Goal: Task Accomplishment & Management: Complete application form

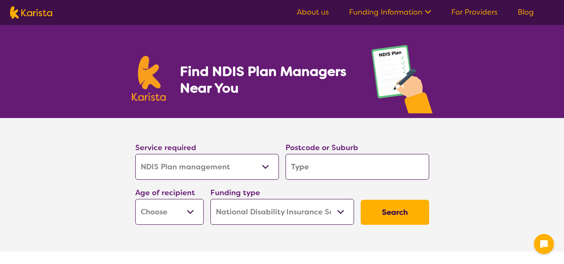
select select "NDIS Plan management"
select select "NDIS"
select select "NDIS Plan management"
select select "NDIS"
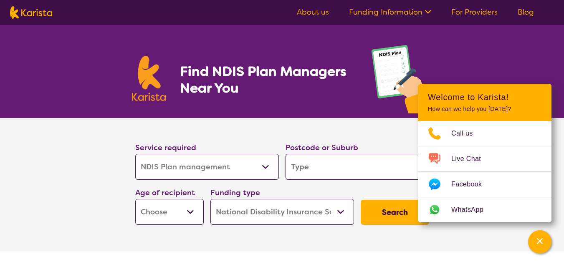
click at [297, 168] on input "search" at bounding box center [358, 167] width 144 height 26
type input "3012"
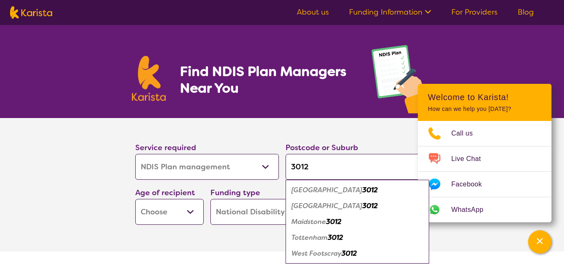
click at [315, 254] on em "West Footscray" at bounding box center [317, 253] width 50 height 9
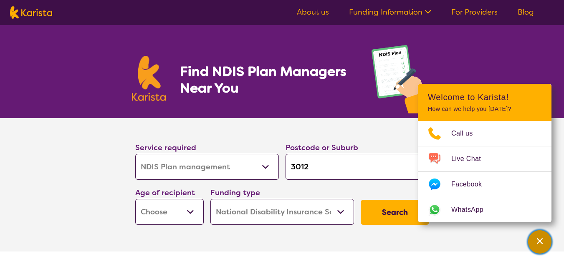
click at [535, 242] on div "Channel Menu" at bounding box center [540, 242] width 17 height 18
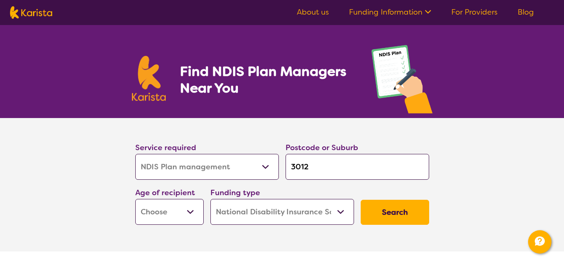
click at [374, 171] on input "3012" at bounding box center [358, 167] width 144 height 26
type input "301"
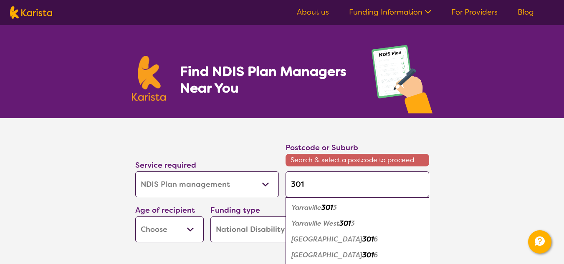
type input "3012"
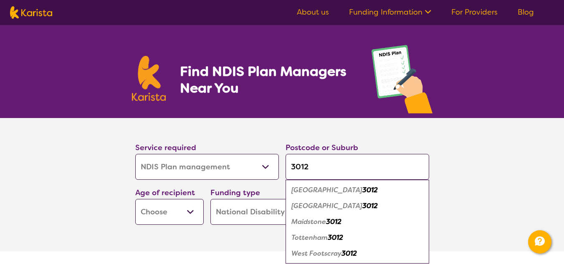
click at [349, 254] on em "3012" at bounding box center [349, 253] width 15 height 9
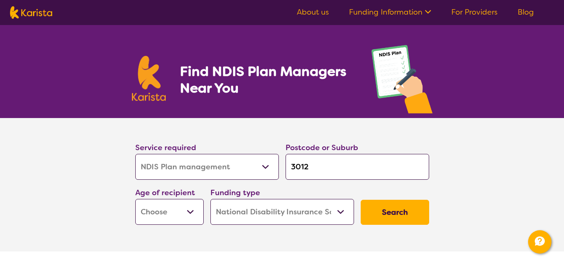
click at [292, 167] on input "3012" at bounding box center [358, 167] width 144 height 26
type input "W3012"
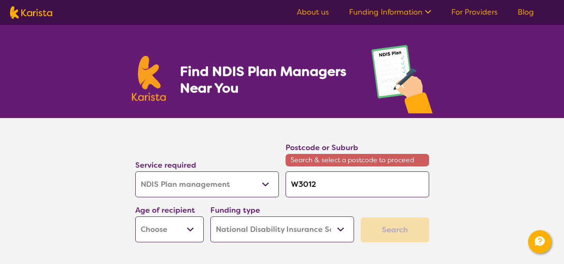
type input "WE3012"
type input "WES3012"
type input "WEST3012"
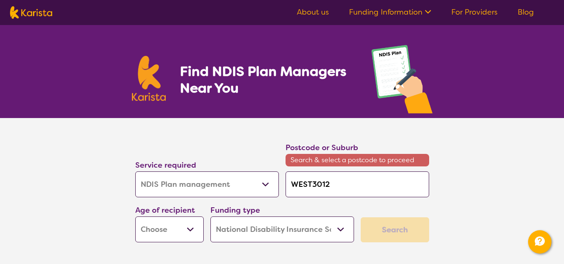
type input "WEST3012"
type input "WEST 3012"
type input "WEST F3012"
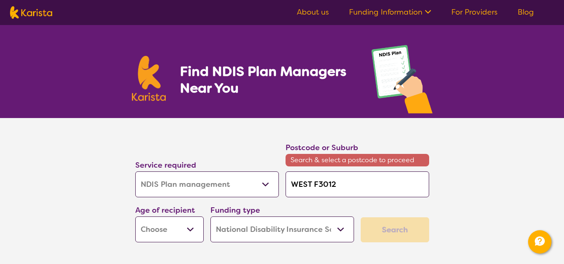
type input "WEST FO3012"
type input "WEST FOO3012"
type input "WEST FOOT3012"
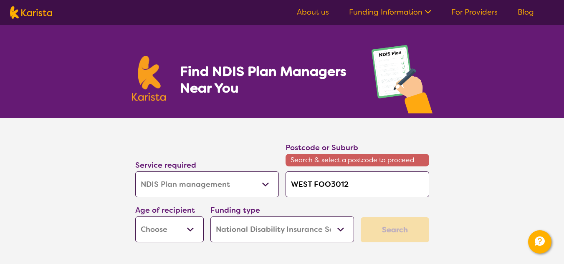
type input "WEST FOOT3012"
type input "WEST FOOTS3012"
type input "WEST FOOTSC3012"
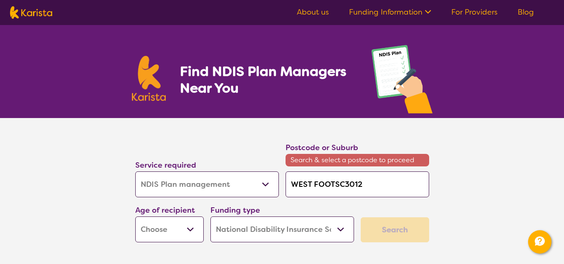
type input "WEST FOOTSCR3012"
type input "WEST FOOTSCRA3012"
type input "WEST FOOTSCRAY3012"
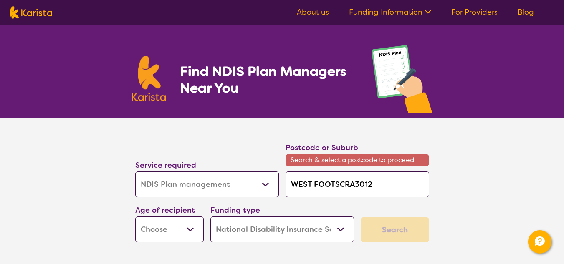
type input "WEST FOOTSCRAY3012"
type input "WEST FOOTSCRAY 3012"
click at [189, 231] on select "Early Childhood - 0 to 9 Child - 10 to 11 Adolescent - 12 to 17 Adult - 18 to 6…" at bounding box center [169, 230] width 69 height 26
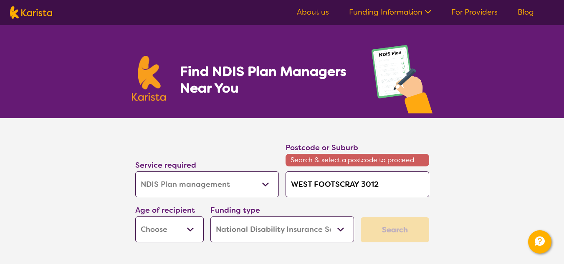
select select "EC"
click at [135, 217] on select "Early Childhood - 0 to 9 Child - 10 to 11 Adolescent - 12 to 17 Adult - 18 to 6…" at bounding box center [169, 230] width 69 height 26
select select "EC"
click at [343, 229] on select "Home Care Package (HCP) National Disability Insurance Scheme (NDIS) I don't know" at bounding box center [283, 230] width 144 height 26
click at [211, 217] on select "Home Care Package (HCP) National Disability Insurance Scheme (NDIS) I don't know" at bounding box center [283, 230] width 144 height 26
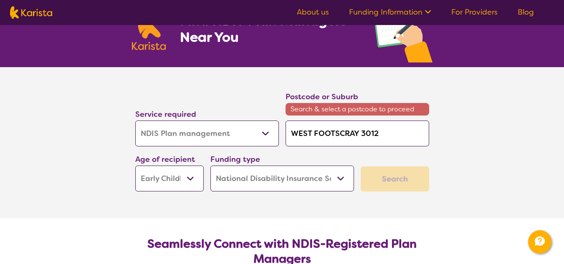
scroll to position [51, 0]
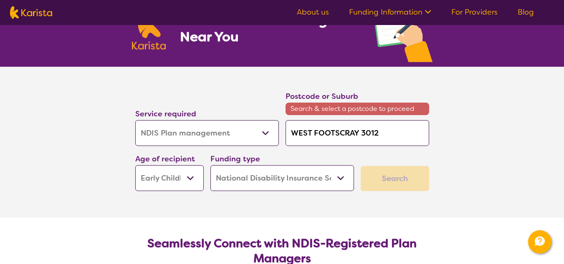
click at [267, 133] on select "Allied Health Assistant Assessment ([MEDICAL_DATA] or [MEDICAL_DATA]) Behaviour…" at bounding box center [207, 133] width 144 height 26
click at [135, 120] on select "Allied Health Assistant Assessment ([MEDICAL_DATA] or [MEDICAL_DATA]) Behaviour…" at bounding box center [207, 133] width 144 height 26
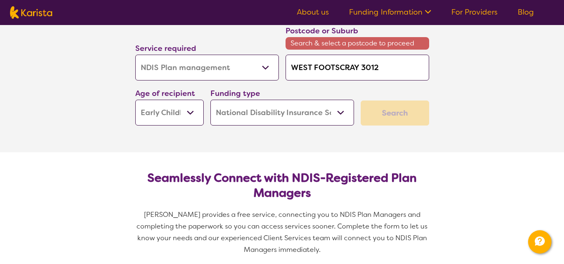
scroll to position [117, 0]
click at [393, 115] on div "Search" at bounding box center [395, 112] width 69 height 25
click at [379, 62] on input "WEST FOOTSCRAY 3012" at bounding box center [358, 67] width 144 height 26
type input "WEST FOOTSCRAY 301"
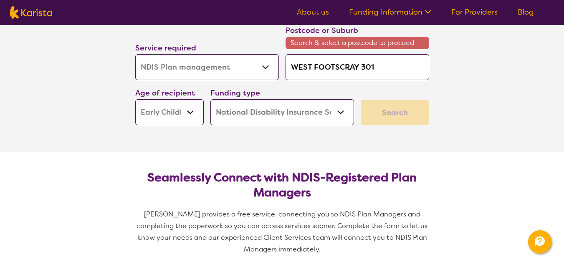
type input "WEST FOOTSCRAY 30"
type input "WEST FOOTSCRAY 3"
type input "WEST FOOTSCRAY"
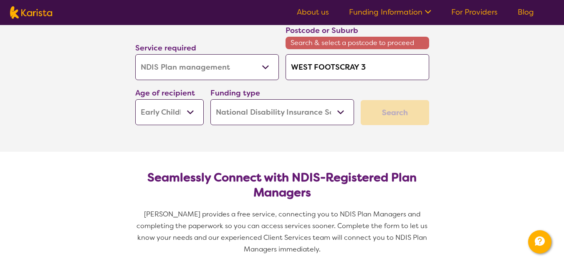
type input "WEST FOOTSCRAY"
click at [342, 86] on div "Funding type Home Care Package (HCP) National Disability Insurance Scheme (NDIS…" at bounding box center [282, 106] width 150 height 45
click at [264, 66] on select "Allied Health Assistant Assessment ([MEDICAL_DATA] or [MEDICAL_DATA]) Behaviour…" at bounding box center [207, 67] width 144 height 26
click at [359, 69] on input "WEST FOOTSCRAY" at bounding box center [358, 67] width 144 height 26
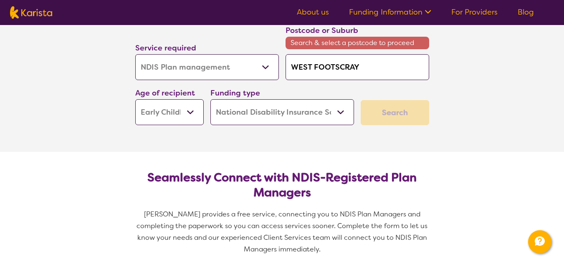
type input "WEST FOOTSCRA"
type input "WEST FOOTSCR"
type input "WEST FOOTS"
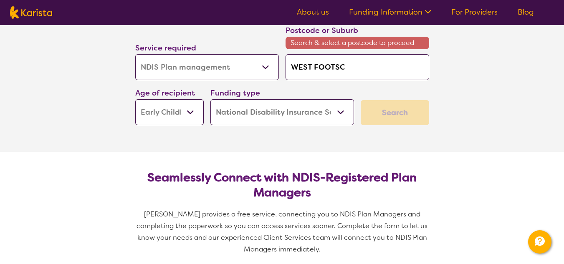
type input "WEST FOOTS"
type input "WEST FOOT"
type input "WEST FOO"
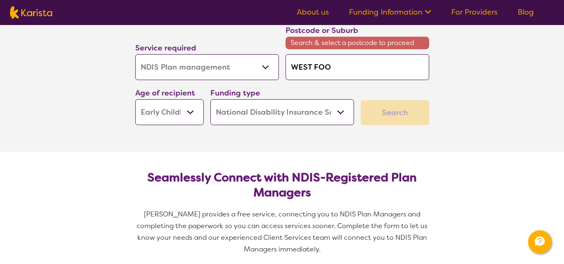
type input "WEST FO"
type input "WEST F"
type input "WEST"
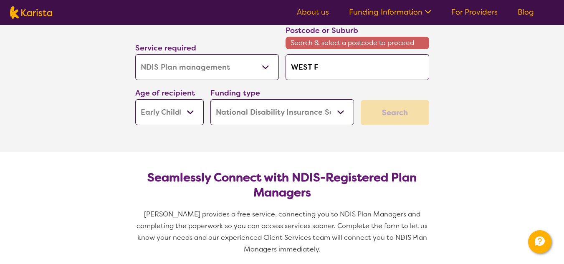
type input "WEST"
type input "[PERSON_NAME]"
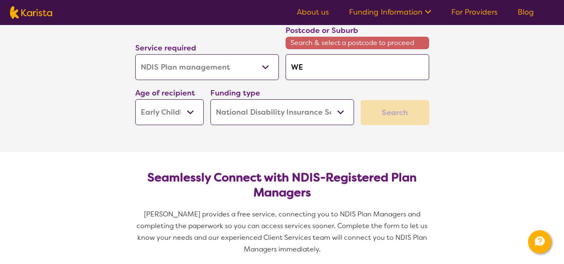
type input "W"
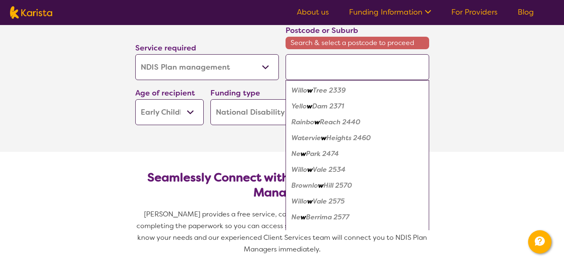
type input "W"
type input "WE"
type input "[PERSON_NAME]"
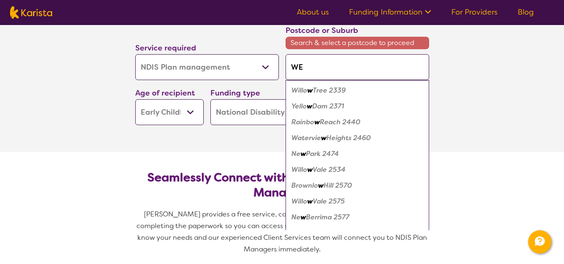
type input "[PERSON_NAME]"
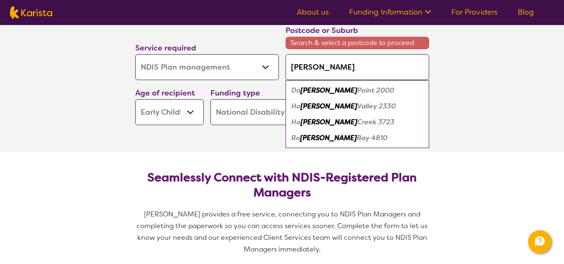
type input "WEST"
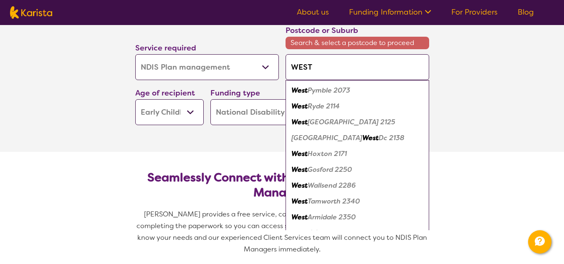
type input "WEST"
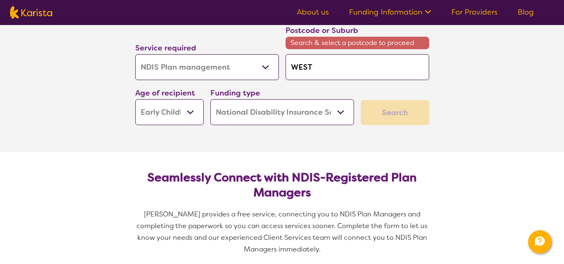
type input "WEST F"
type input "WEST FO"
type input "WEST FOO"
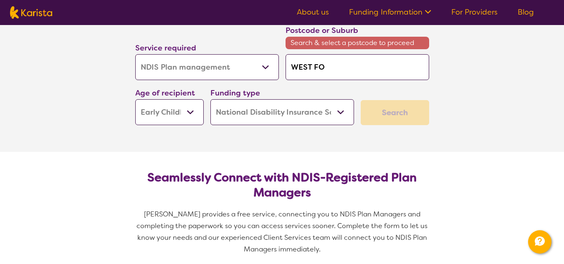
type input "WEST FOO"
type input "WEST FO"
type input "WEST F"
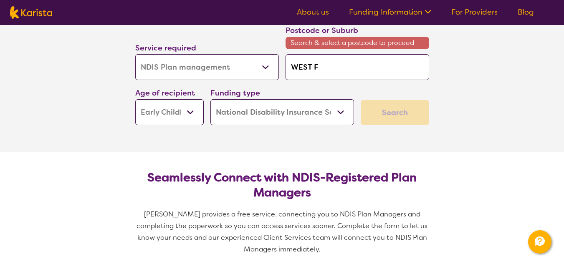
type input "WEST"
type input "[PERSON_NAME]"
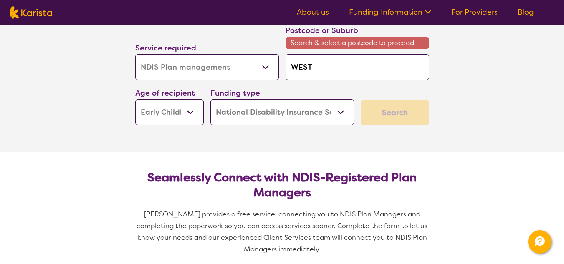
type input "[PERSON_NAME]"
type input "WE"
type input "W"
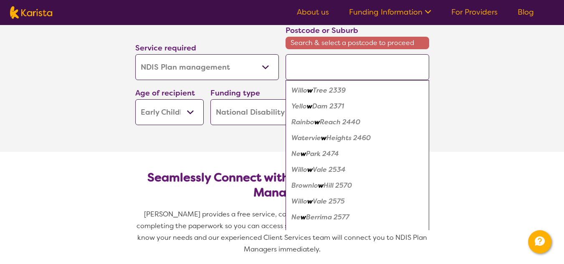
type input "3"
type input "30"
type input "301"
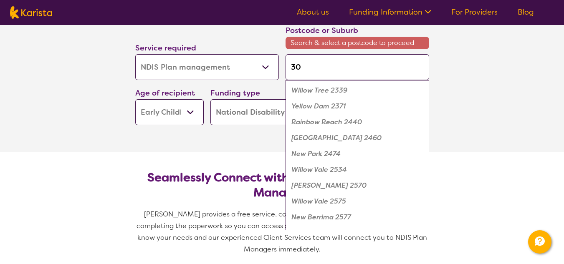
type input "301"
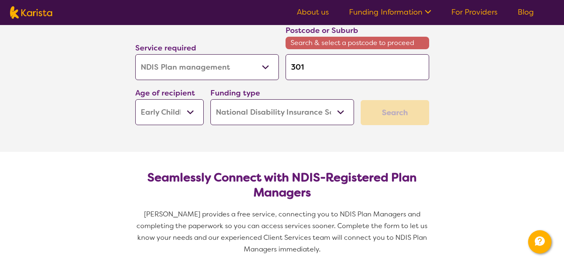
type input "3012"
click at [347, 94] on div "Funding type Home Care Package (HCP) National Disability Insurance Scheme (NDIS…" at bounding box center [283, 106] width 144 height 38
click at [385, 107] on div "Search" at bounding box center [395, 112] width 69 height 25
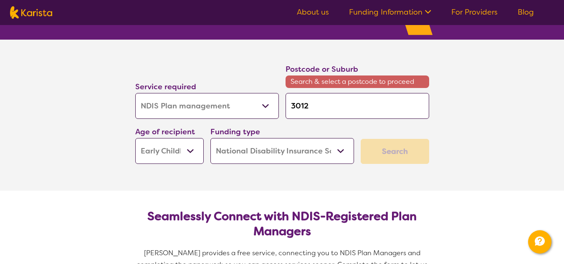
scroll to position [79, 0]
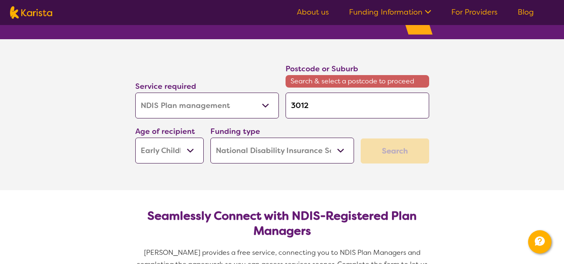
click at [234, 99] on select "Allied Health Assistant Assessment ([MEDICAL_DATA] or [MEDICAL_DATA]) Behaviour…" at bounding box center [207, 106] width 144 height 26
click at [135, 93] on select "Allied Health Assistant Assessment ([MEDICAL_DATA] or [MEDICAL_DATA]) Behaviour…" at bounding box center [207, 106] width 144 height 26
click at [192, 151] on select "Early Childhood - 0 to 9 Child - 10 to 11 Adolescent - 12 to 17 Adult - 18 to 6…" at bounding box center [169, 151] width 69 height 26
click at [135, 138] on select "Early Childhood - 0 to 9 Child - 10 to 11 Adolescent - 12 to 17 Adult - 18 to 6…" at bounding box center [169, 151] width 69 height 26
click at [340, 150] on select "Home Care Package (HCP) National Disability Insurance Scheme (NDIS) I don't know" at bounding box center [283, 151] width 144 height 26
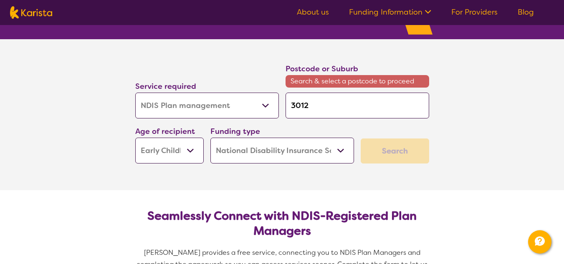
click at [211, 138] on select "Home Care Package (HCP) National Disability Insurance Scheme (NDIS) I don't know" at bounding box center [283, 151] width 144 height 26
click at [390, 150] on div "Search" at bounding box center [395, 151] width 69 height 25
click at [325, 110] on input "3012" at bounding box center [358, 106] width 144 height 26
type input "3012"
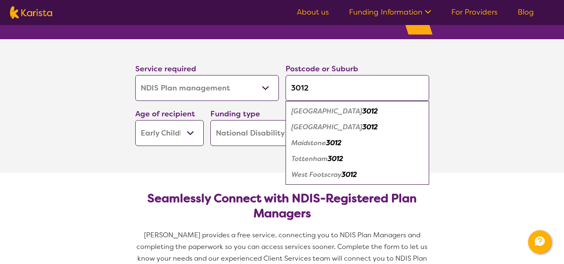
click at [336, 176] on em "West Footscray" at bounding box center [317, 174] width 50 height 9
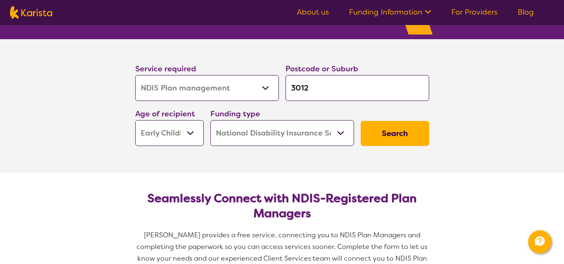
click at [376, 131] on button "Search" at bounding box center [395, 133] width 69 height 25
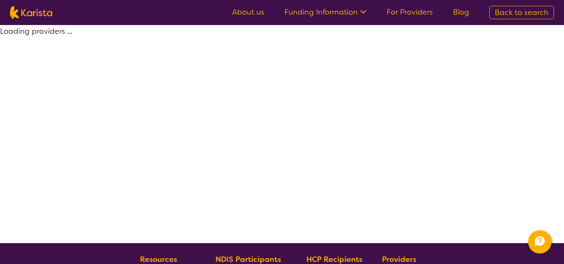
select select "by_score"
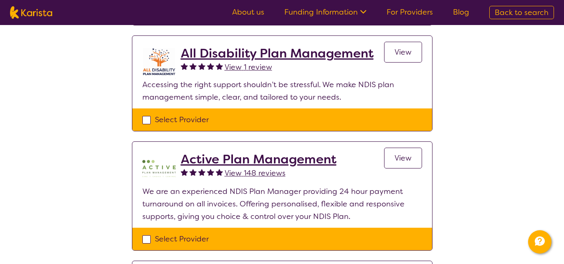
scroll to position [329, 0]
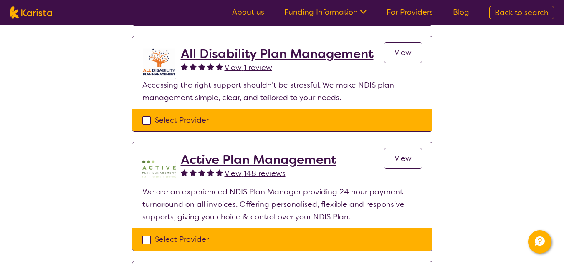
click at [411, 159] on span "View" at bounding box center [403, 159] width 17 height 10
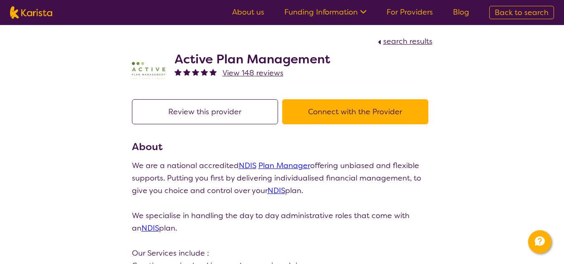
click at [342, 111] on button "Connect with the Provider" at bounding box center [355, 111] width 146 height 25
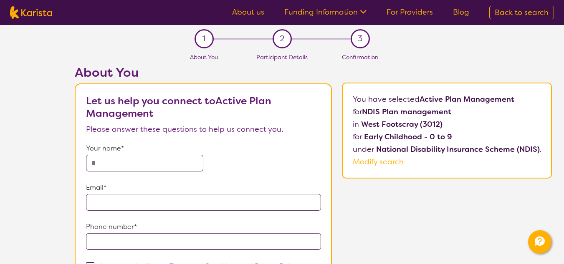
click at [158, 163] on input "text" at bounding box center [144, 163] width 117 height 17
type input "**********"
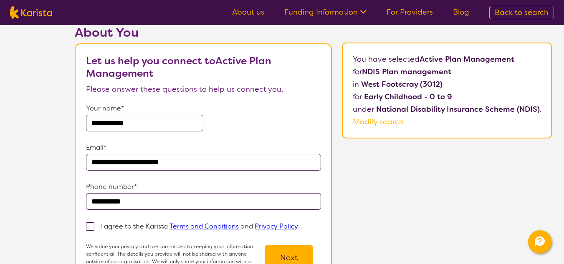
scroll to position [58, 0]
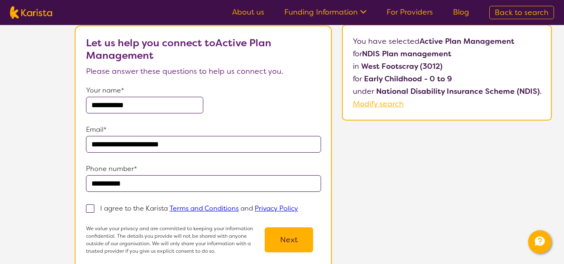
click at [94, 207] on span at bounding box center [90, 209] width 8 height 8
click at [298, 207] on input "I agree to the Karista Terms and Conditions and Privacy Policy" at bounding box center [300, 208] width 5 height 5
checkbox input "true"
click at [279, 244] on button "Next" at bounding box center [289, 240] width 48 height 25
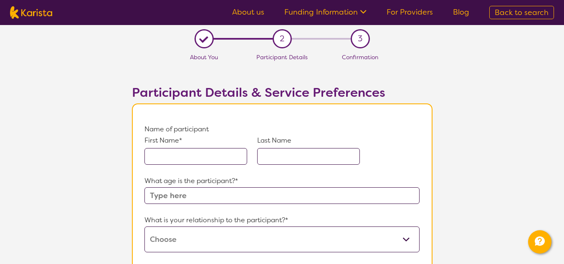
click at [174, 161] on input "text" at bounding box center [196, 156] width 103 height 17
type input "T"
type input "Thoredore"
click at [272, 158] on input "text" at bounding box center [308, 156] width 103 height 17
type input "Top"
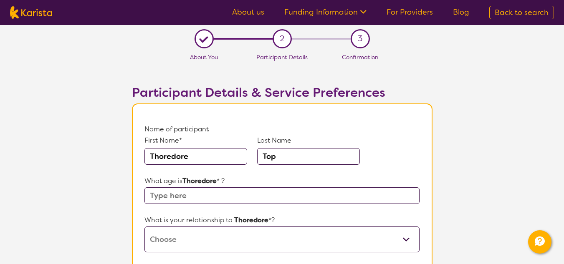
click at [184, 200] on input "text" at bounding box center [282, 196] width 275 height 17
type input "6"
click at [213, 242] on select "This request is for myself I am their parent I am their child I am their spouse…" at bounding box center [282, 240] width 275 height 26
select select "I am their parent"
click at [145, 227] on select "This request is for myself I am their parent I am their child I am their spouse…" at bounding box center [282, 240] width 275 height 26
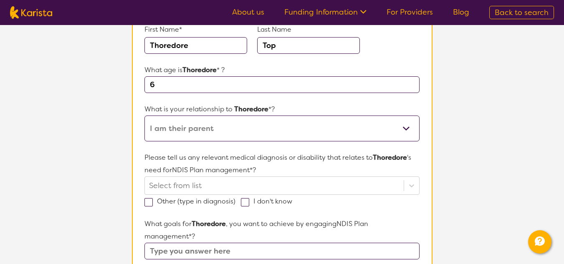
scroll to position [119, 0]
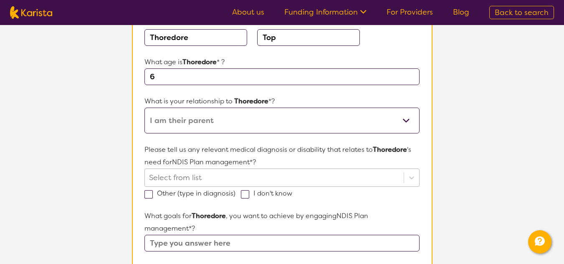
click at [274, 177] on div "Select from list" at bounding box center [282, 178] width 275 height 18
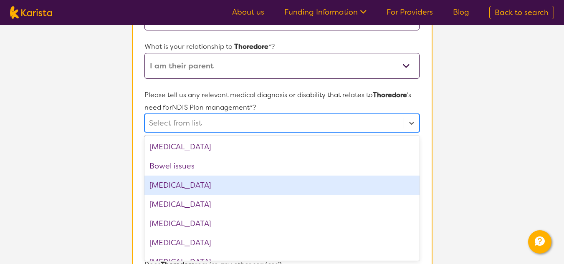
scroll to position [167, 0]
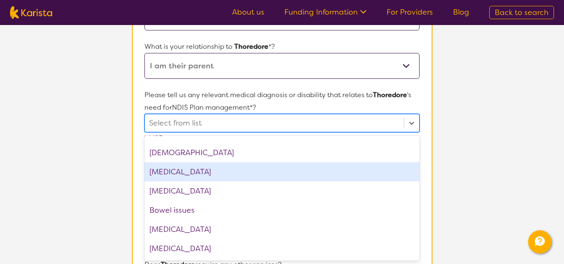
click at [222, 170] on div "[MEDICAL_DATA]" at bounding box center [282, 172] width 275 height 19
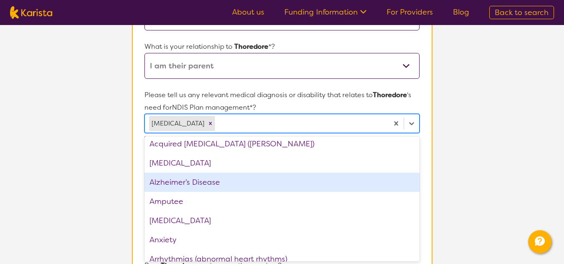
scroll to position [0, 0]
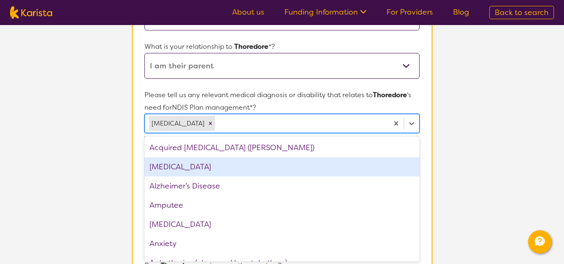
click at [170, 166] on div "[MEDICAL_DATA]" at bounding box center [282, 166] width 275 height 19
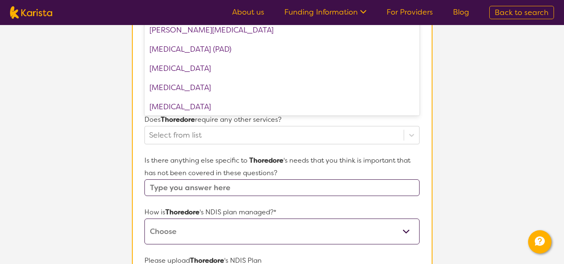
scroll to position [320, 0]
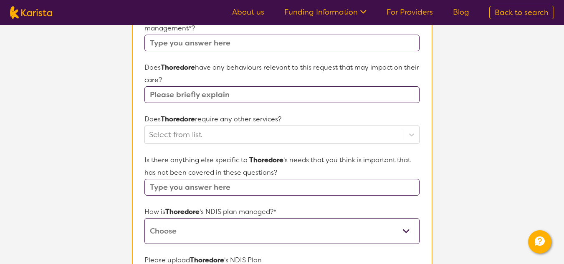
click at [406, 229] on select "Self-managed NDIS plan Managed by a registered plan management provider (not th…" at bounding box center [282, 231] width 275 height 26
select select "Plan Managed"
click at [145, 218] on select "Self-managed NDIS plan Managed by a registered plan management provider (not th…" at bounding box center [282, 231] width 275 height 26
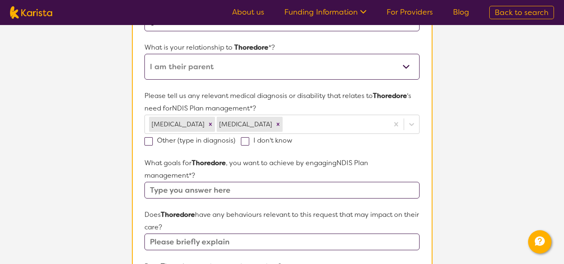
scroll to position [173, 0]
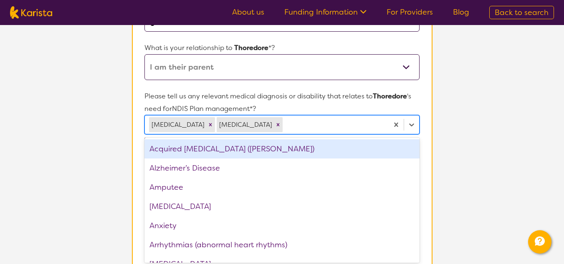
click at [287, 124] on div at bounding box center [334, 125] width 100 height 14
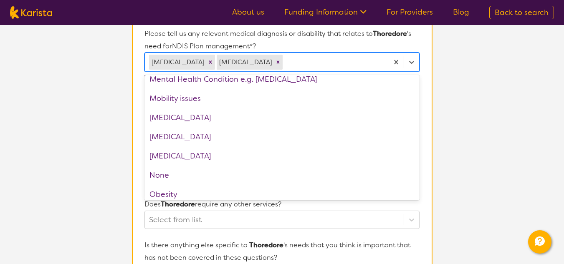
scroll to position [816, 0]
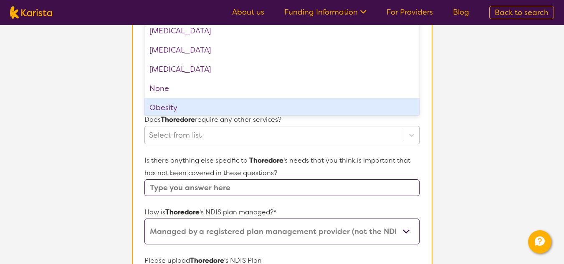
click at [180, 145] on div "Select from list" at bounding box center [282, 135] width 275 height 18
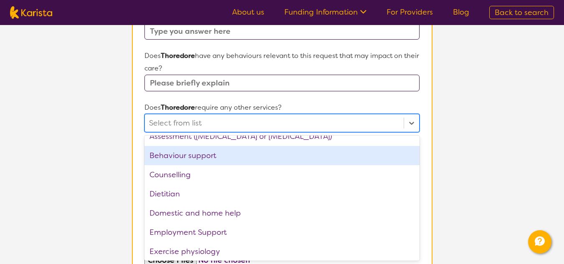
scroll to position [29, 0]
drag, startPoint x: 216, startPoint y: 155, endPoint x: 199, endPoint y: 151, distance: 18.0
click at [199, 151] on div "Behaviour support" at bounding box center [282, 156] width 275 height 19
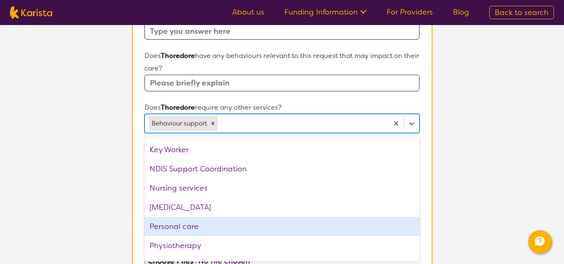
scroll to position [133, 0]
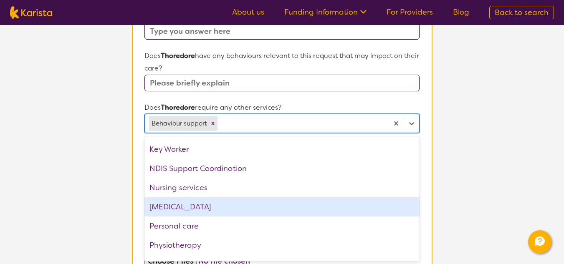
click at [217, 204] on div "[MEDICAL_DATA]" at bounding box center [282, 207] width 275 height 19
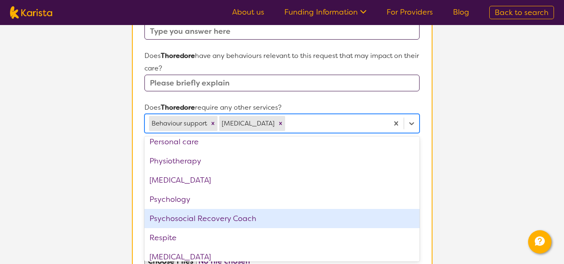
scroll to position [198, 0]
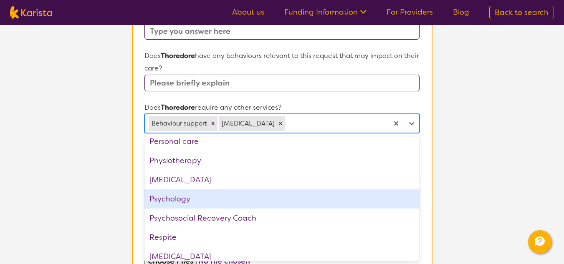
click at [181, 196] on div "Psychology" at bounding box center [282, 199] width 275 height 19
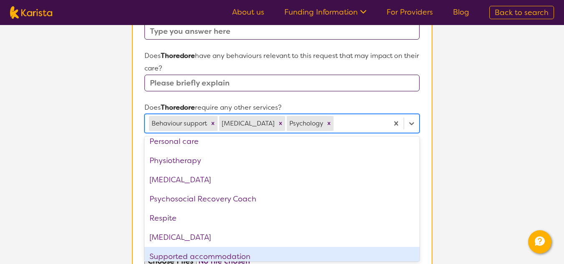
scroll to position [224, 0]
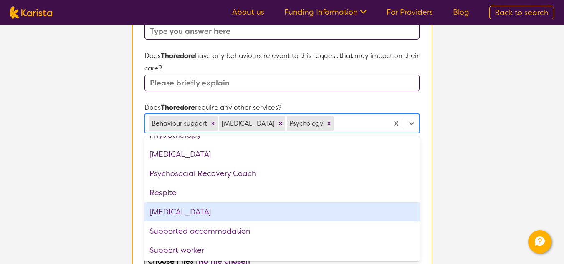
click at [199, 212] on div "[MEDICAL_DATA]" at bounding box center [282, 212] width 275 height 19
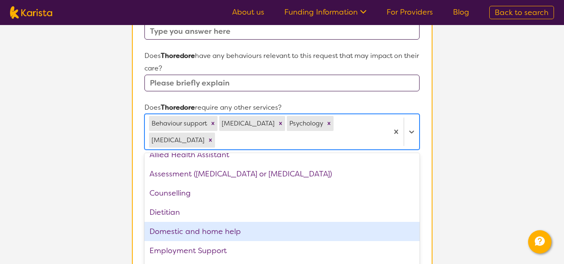
scroll to position [0, 0]
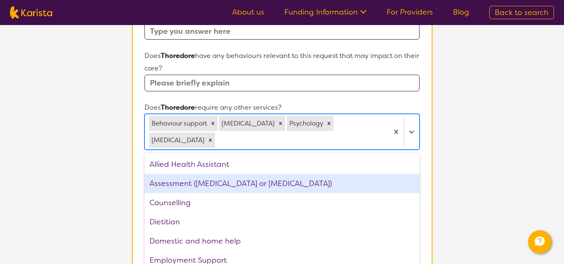
click at [234, 183] on div "Assessment ([MEDICAL_DATA] or [MEDICAL_DATA])" at bounding box center [282, 183] width 275 height 19
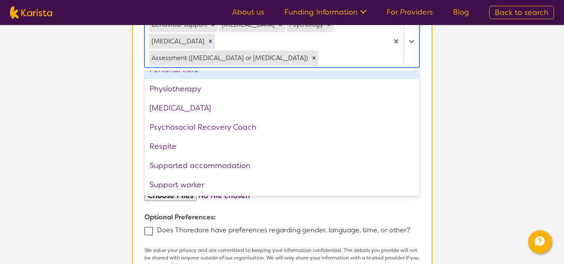
scroll to position [508, 0]
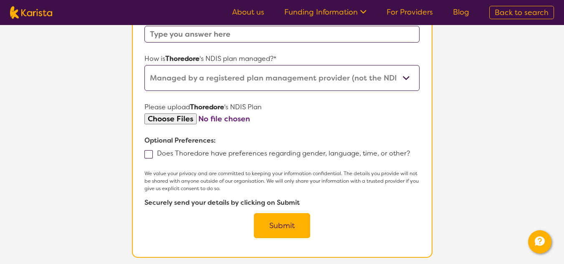
click at [268, 213] on button "Submit" at bounding box center [282, 225] width 56 height 25
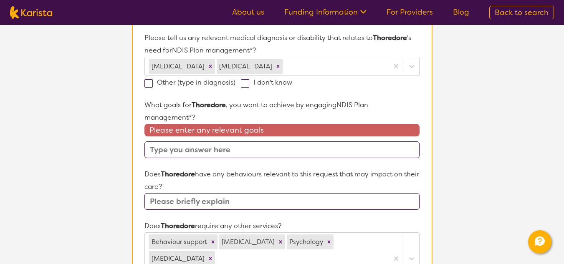
click at [198, 149] on input "text" at bounding box center [282, 150] width 275 height 17
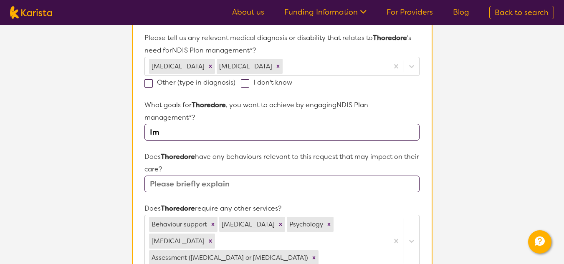
type input "I"
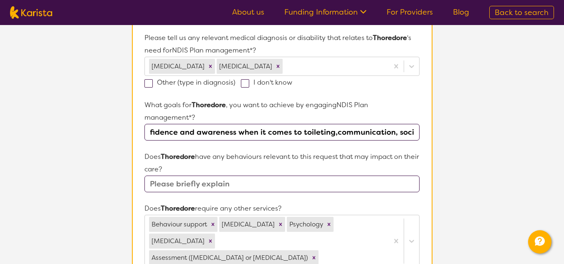
scroll to position [0, 69]
click at [391, 133] on input "self-care skills,confidence and awareness when it comes to toileting,communicat…" at bounding box center [282, 132] width 275 height 17
click at [416, 131] on input "self-care skills,confidence and awareness when it comes to toileting, social" at bounding box center [282, 132] width 275 height 17
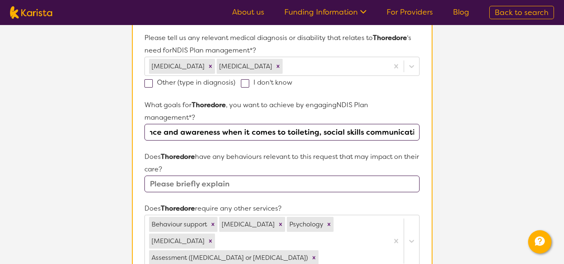
scroll to position [0, 88]
type input "self-care skills,confidence and awareness when it comes to toileting, social sk…"
click at [259, 185] on input "text" at bounding box center [282, 184] width 275 height 17
type input "n"
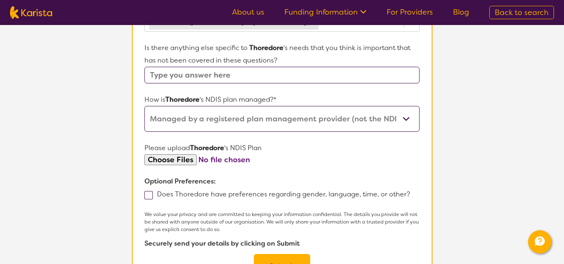
scroll to position [467, 0]
type input "No"
click at [188, 154] on input "file" at bounding box center [282, 159] width 275 height 11
click at [231, 154] on input "file" at bounding box center [282, 159] width 275 height 11
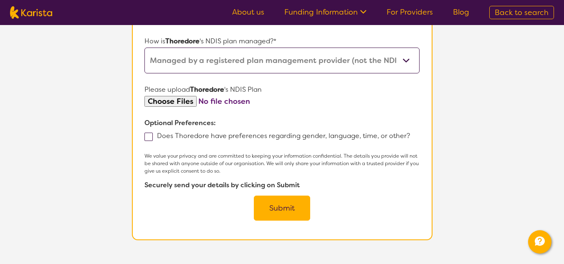
click at [284, 196] on button "Submit" at bounding box center [282, 208] width 56 height 25
